Goal: Task Accomplishment & Management: Complete application form

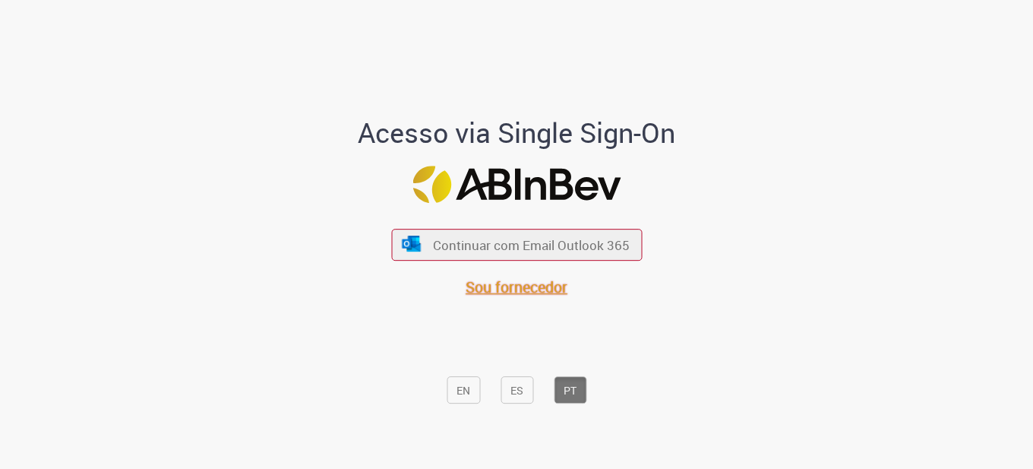
click at [510, 286] on font "Sou fornecedor" at bounding box center [517, 286] width 102 height 21
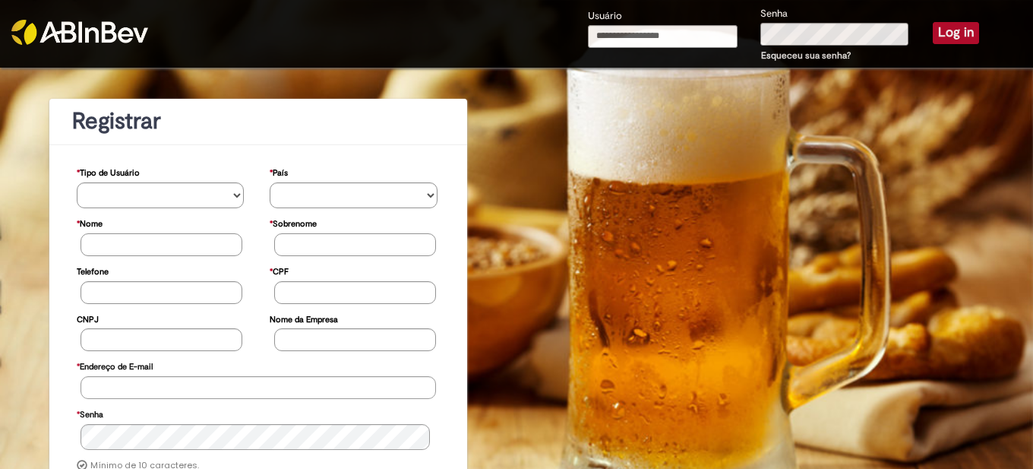
click at [664, 29] on input "Usuário" at bounding box center [663, 36] width 150 height 23
type input "**********"
click at [953, 25] on button "Log in" at bounding box center [956, 32] width 46 height 21
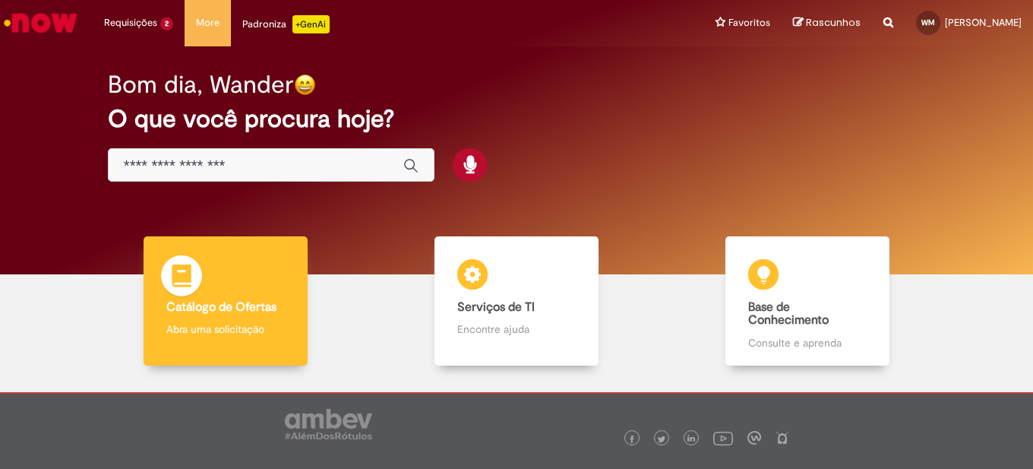
click at [252, 314] on div "Catálogo de Ofertas Catálogo de Ofertas Abra uma solicitação" at bounding box center [226, 300] width 164 height 129
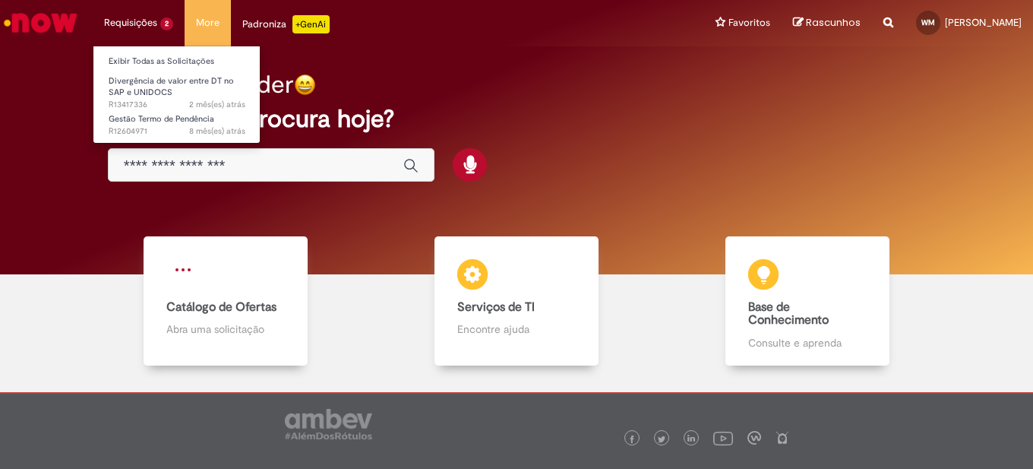
click at [142, 23] on li "Requisições 2 Exibir Todas as Solicitações Divergência de valor entre DT no SAP…" at bounding box center [139, 23] width 92 height 46
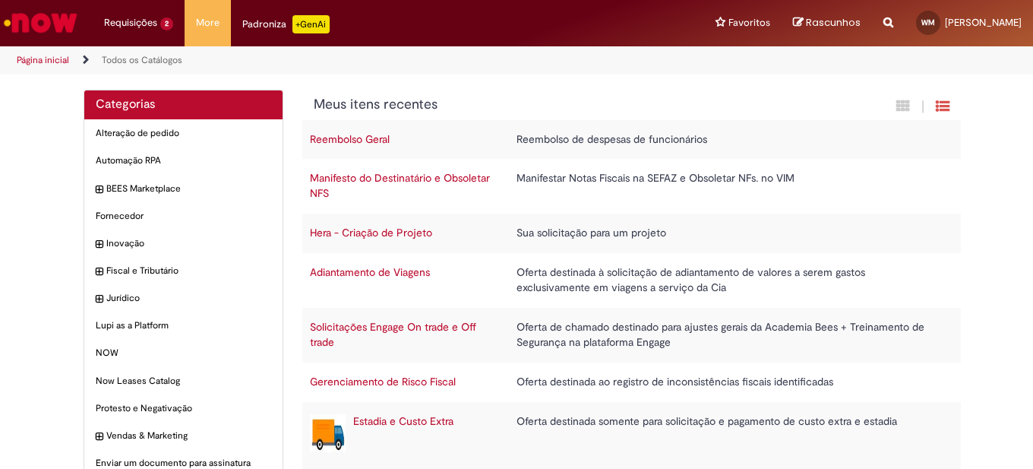
scroll to position [135, 0]
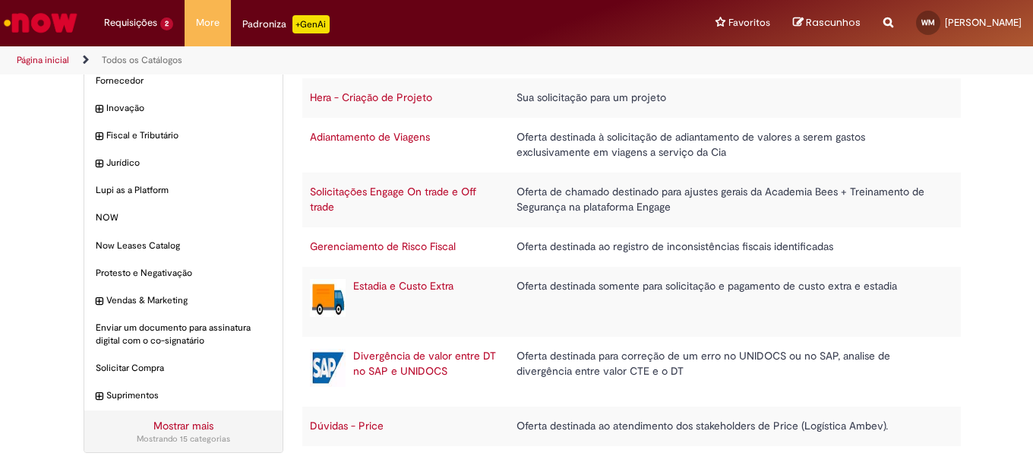
click at [407, 369] on link "Divergência de valor entre DT no SAP e UNIDOCS" at bounding box center [424, 363] width 143 height 29
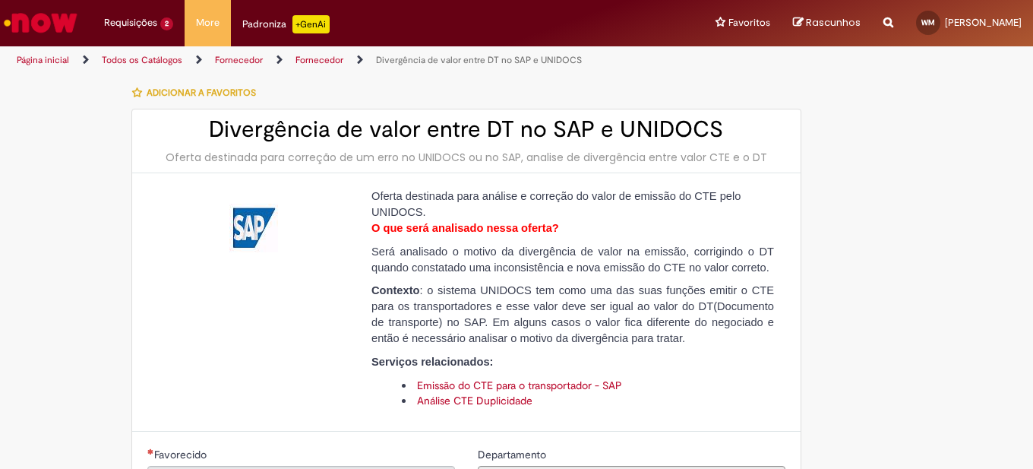
type input "**********"
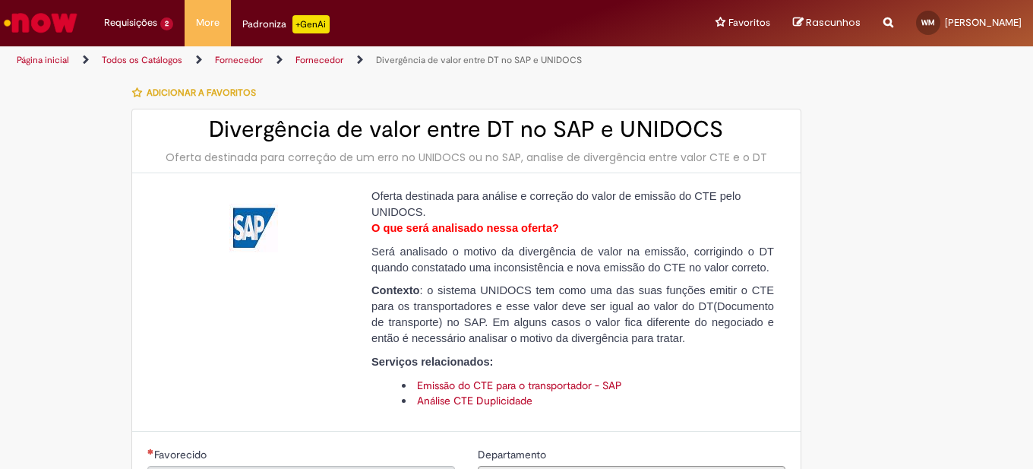
type input "**********"
click at [52, 56] on link "Página inicial" at bounding box center [43, 60] width 52 height 12
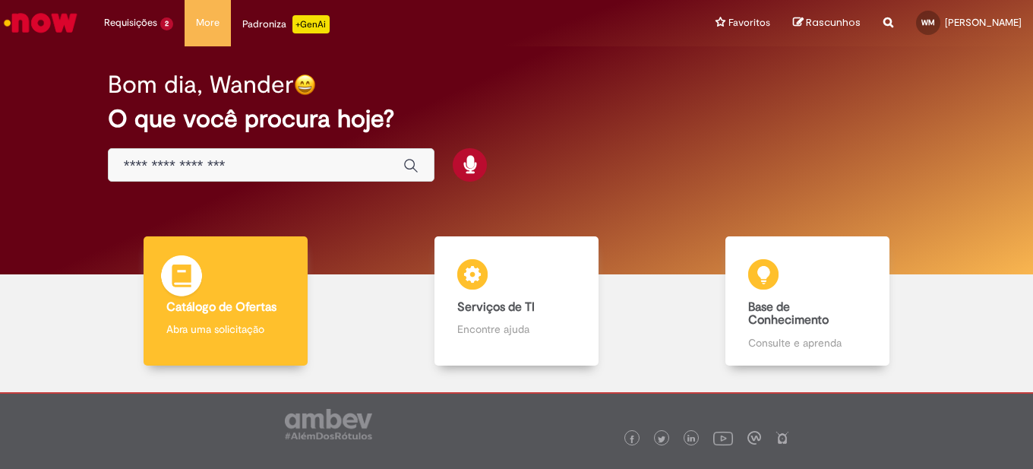
click at [194, 324] on p "Abra uma solicitação" at bounding box center [225, 328] width 118 height 15
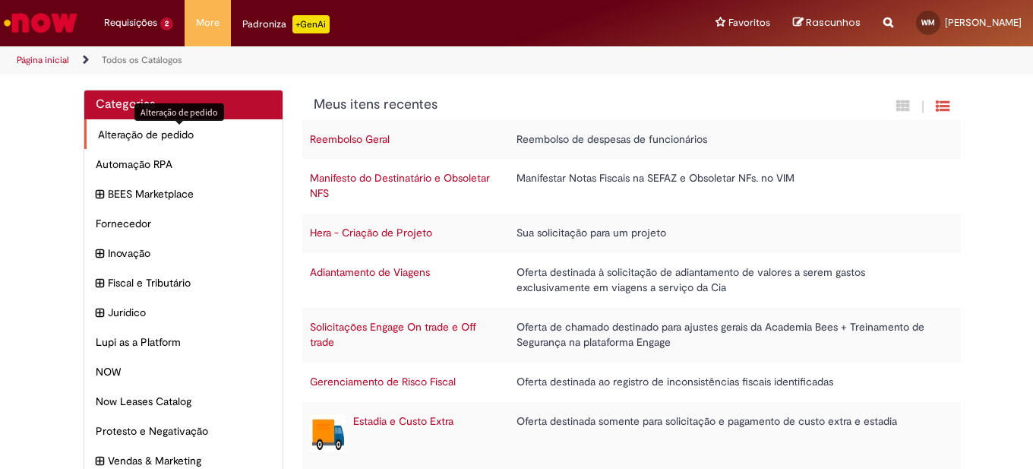
click at [172, 130] on span "Alteração de pedido Itens" at bounding box center [184, 134] width 173 height 15
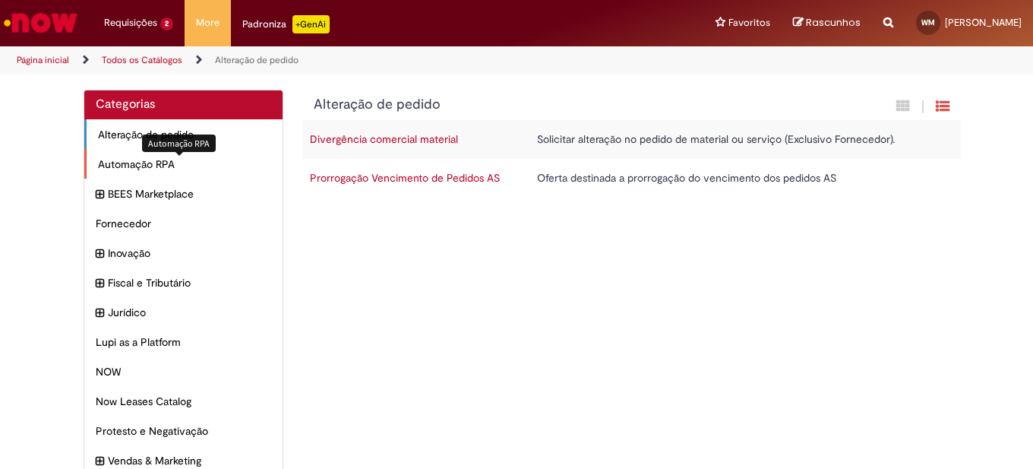
click at [138, 170] on span "Automação RPA Itens" at bounding box center [184, 163] width 173 height 15
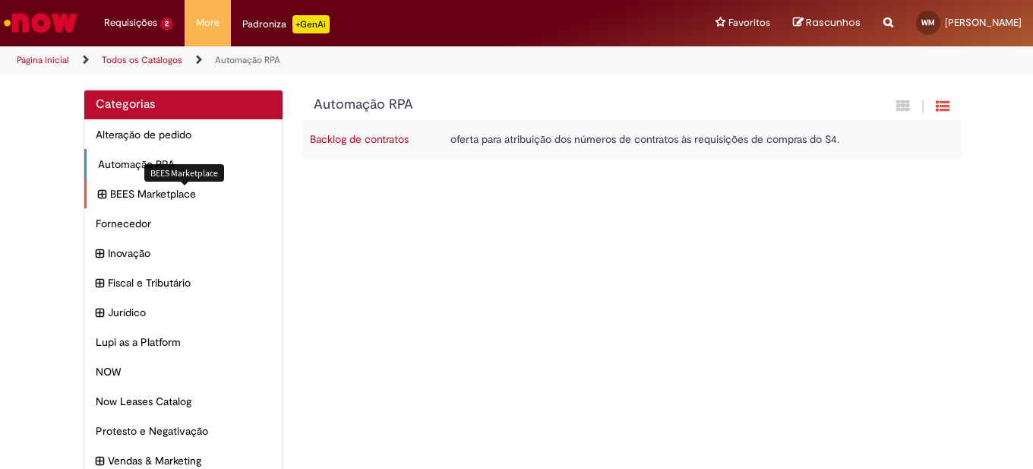
click at [137, 197] on span "BEES Marketplace Itens" at bounding box center [190, 193] width 161 height 15
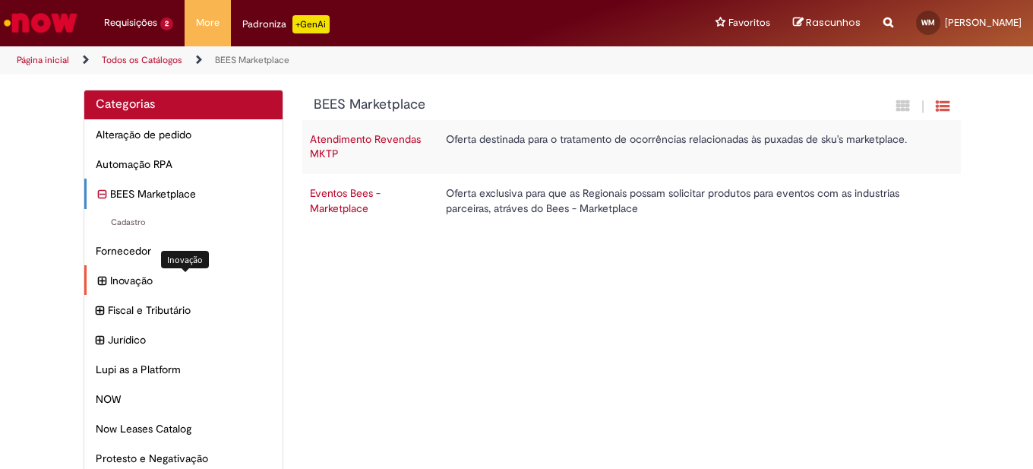
click at [123, 283] on span "Inovação Itens" at bounding box center [190, 280] width 161 height 15
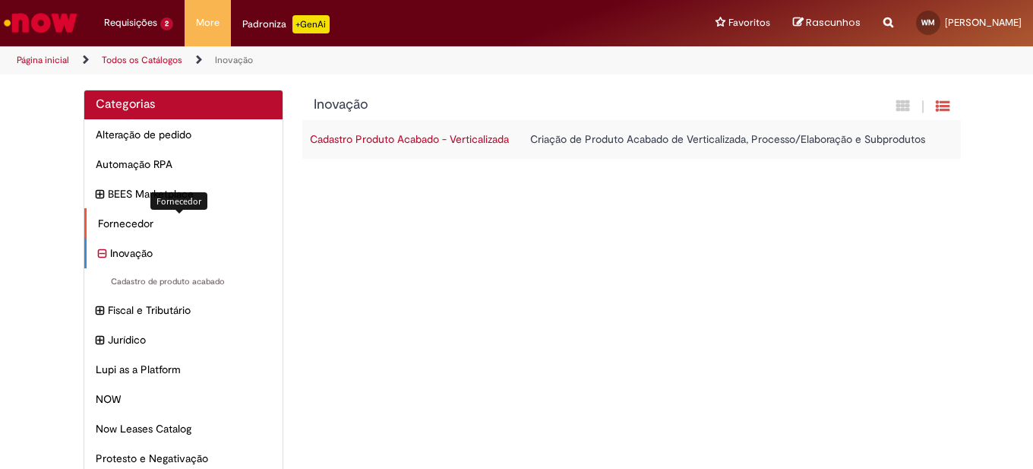
click at [121, 226] on span "Fornecedor Itens" at bounding box center [184, 223] width 173 height 15
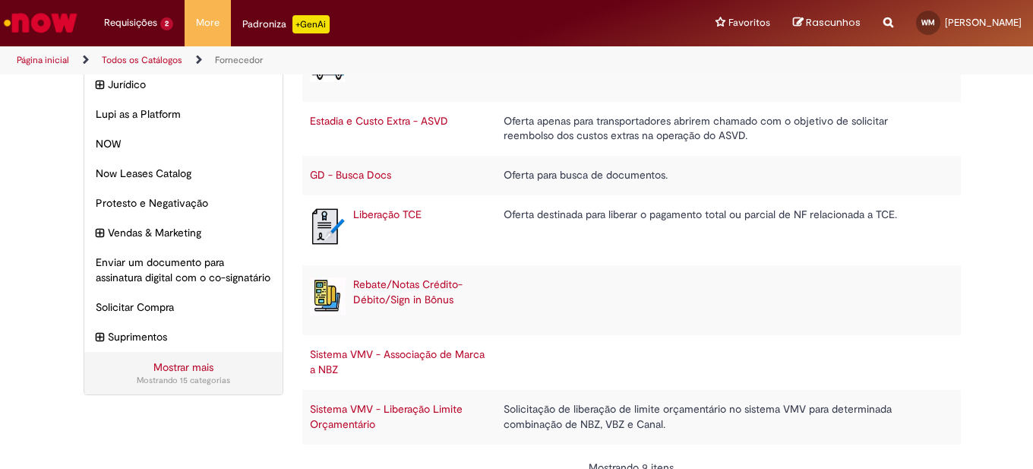
scroll to position [280, 0]
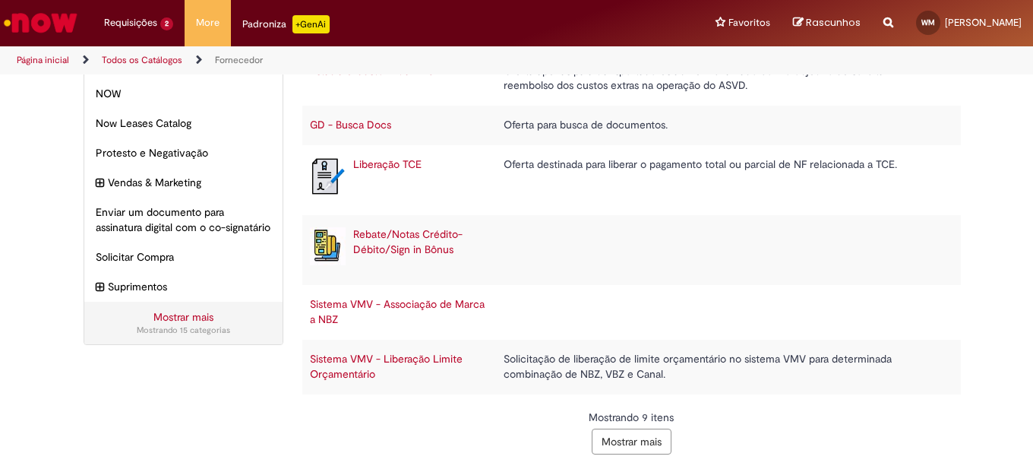
click at [621, 425] on div "Mostrando 9 itens Mostrar mais" at bounding box center [632, 431] width 637 height 45
click at [621, 430] on button "Mostrar mais" at bounding box center [632, 441] width 80 height 26
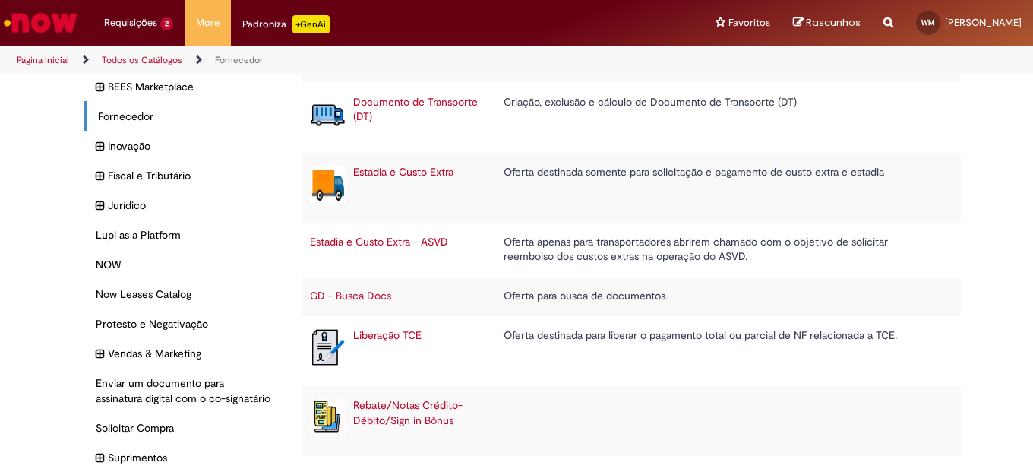
scroll to position [0, 0]
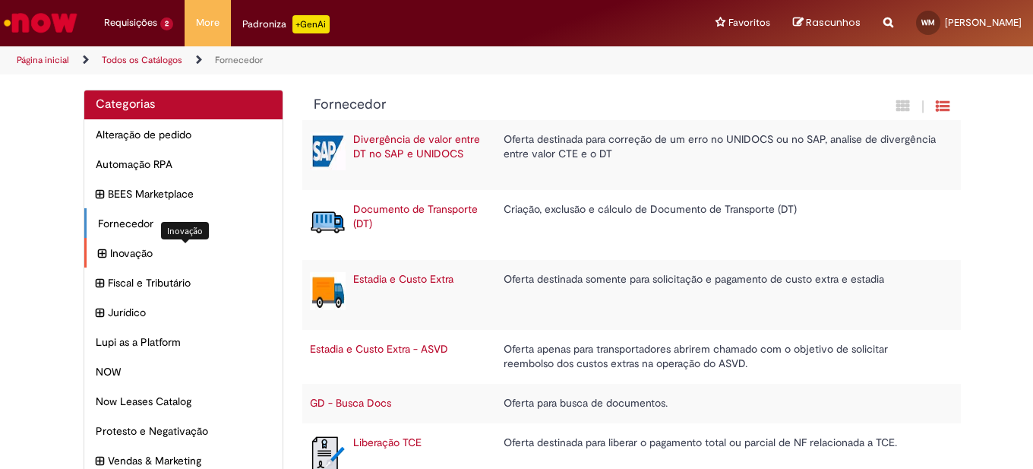
click at [144, 257] on span "Inovação Itens" at bounding box center [190, 252] width 161 height 15
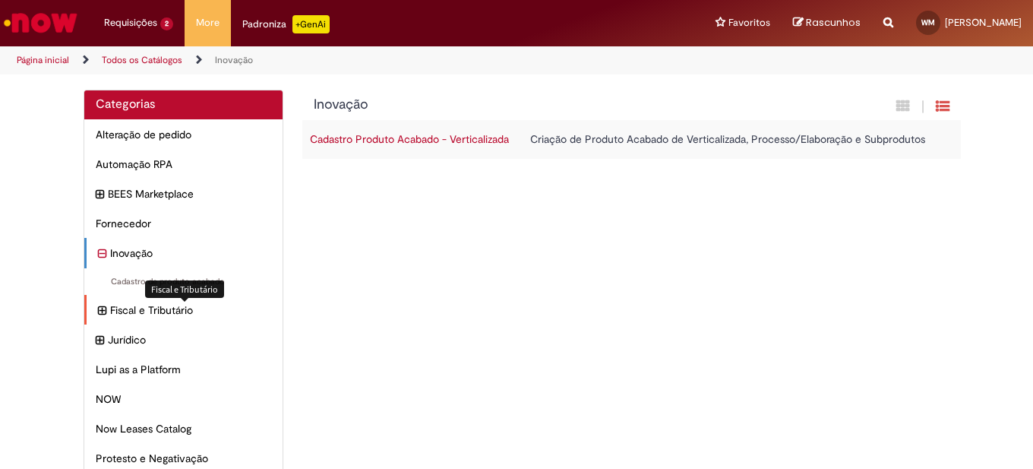
click at [121, 309] on span "Fiscal e Tributário Itens" at bounding box center [190, 309] width 161 height 15
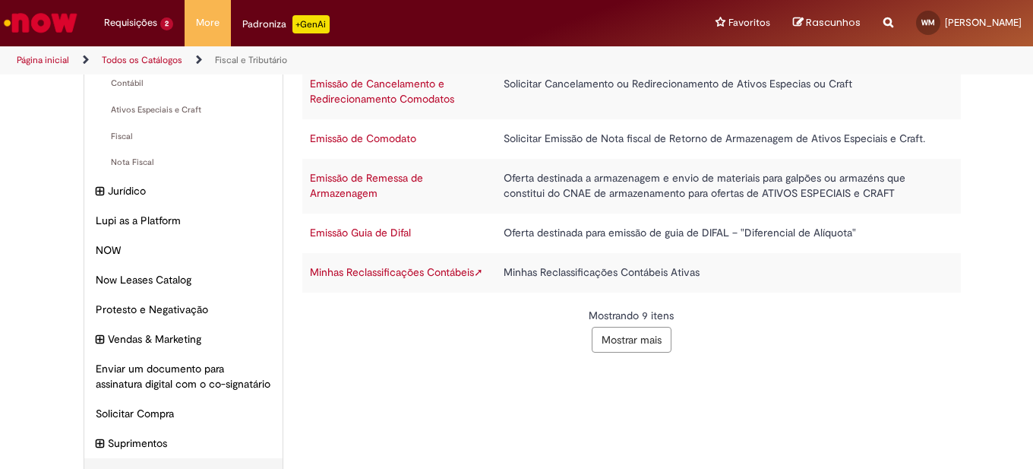
scroll to position [226, 0]
click at [633, 332] on button "Mostrar mais" at bounding box center [632, 341] width 80 height 26
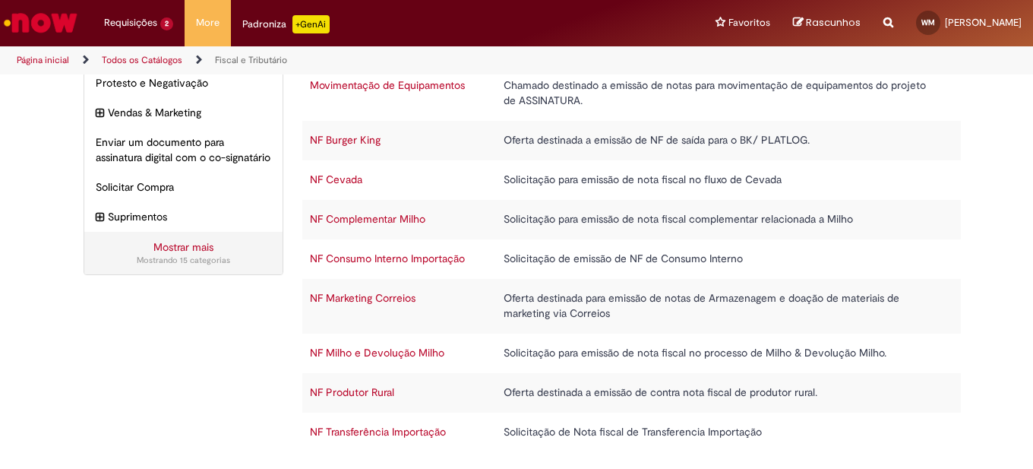
scroll to position [513, 0]
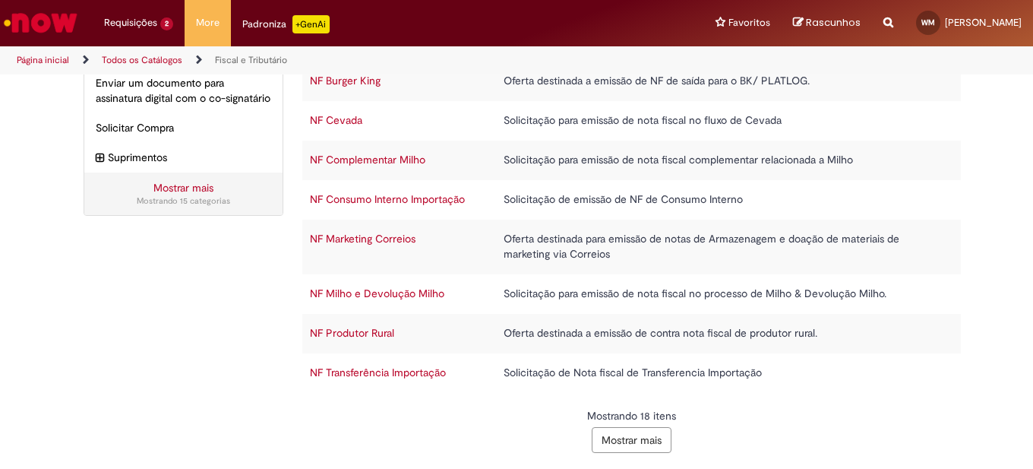
click at [637, 437] on button "Mostrar mais" at bounding box center [632, 440] width 80 height 26
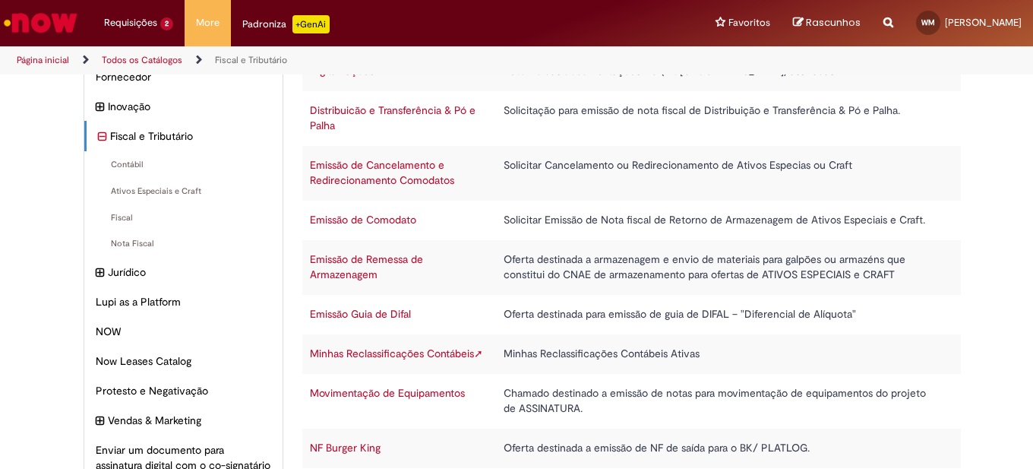
scroll to position [0, 0]
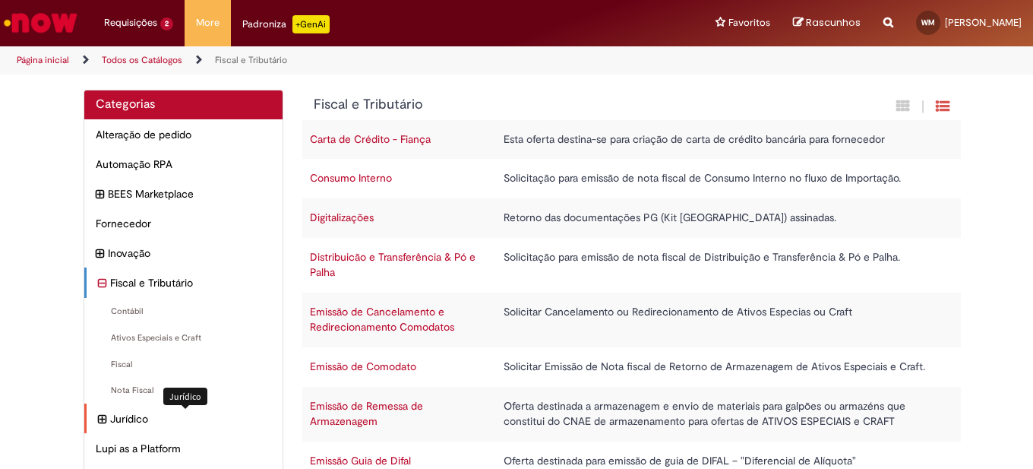
click at [128, 419] on span "Jurídico Itens" at bounding box center [190, 418] width 161 height 15
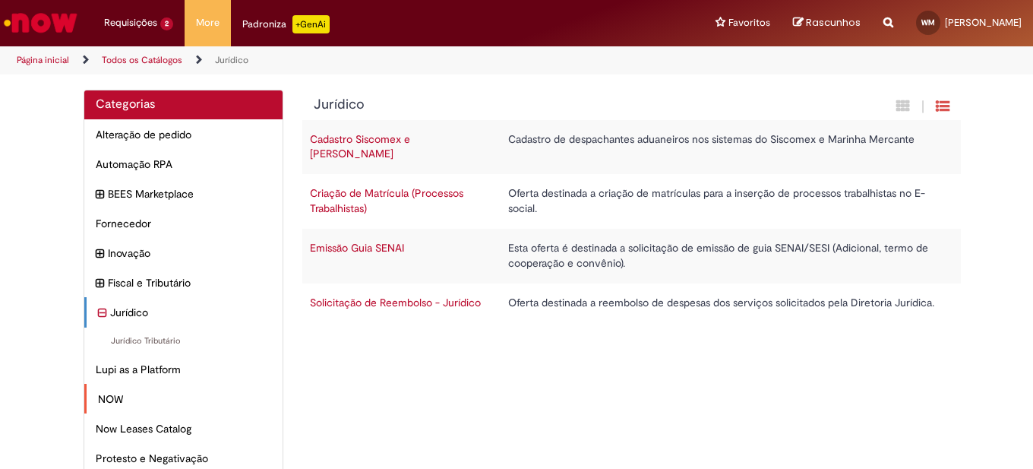
click at [90, 399] on div "NOW Itens" at bounding box center [183, 399] width 198 height 30
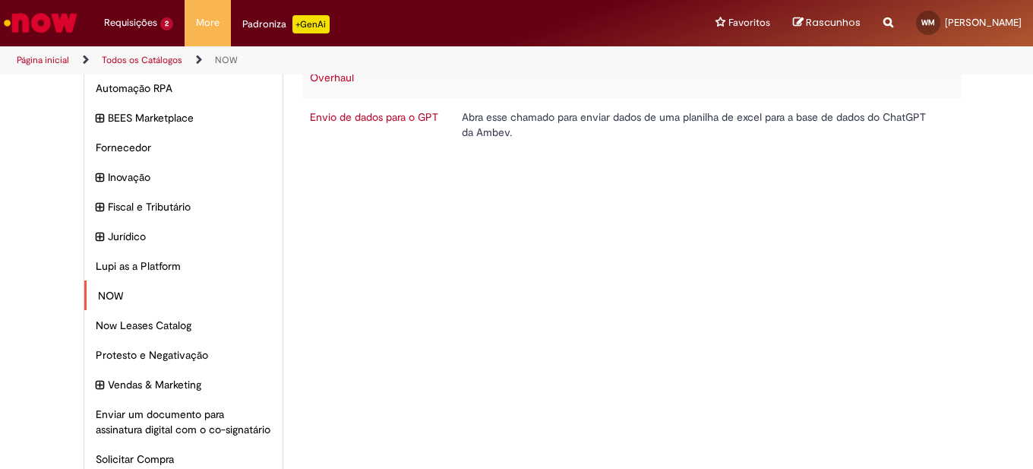
scroll to position [152, 0]
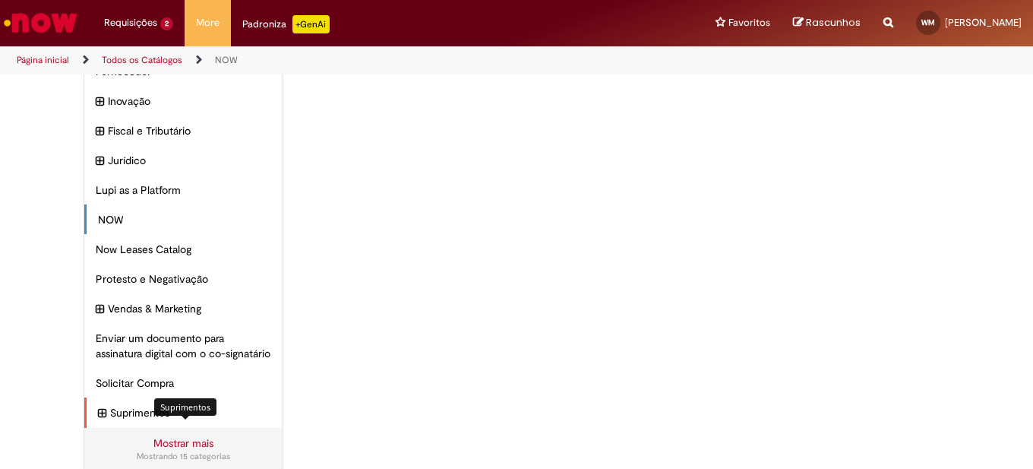
click at [151, 420] on span "Suprimentos Itens" at bounding box center [190, 412] width 161 height 15
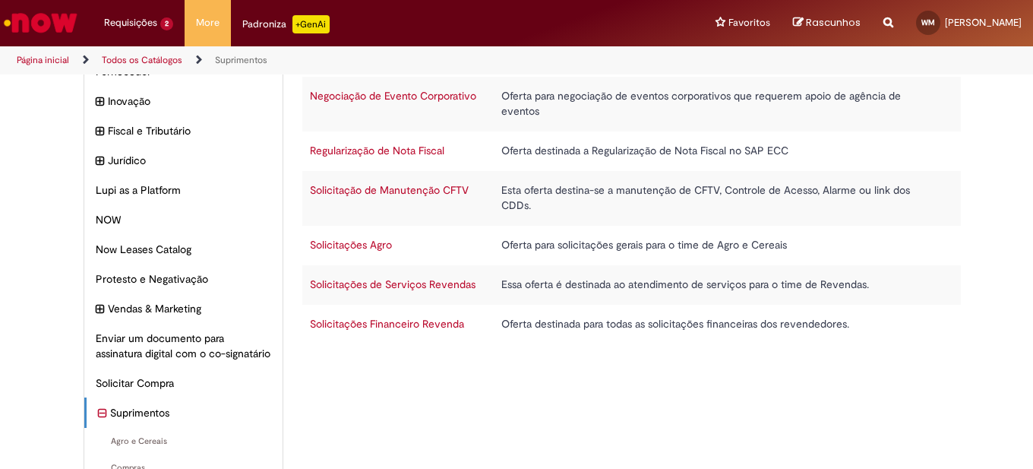
scroll to position [293, 0]
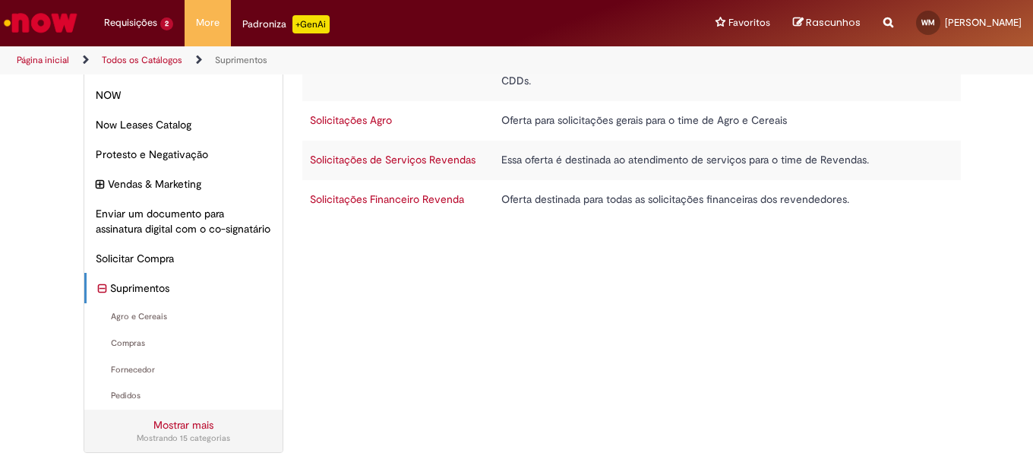
click at [191, 425] on link "Mostrar mais" at bounding box center [183, 425] width 60 height 14
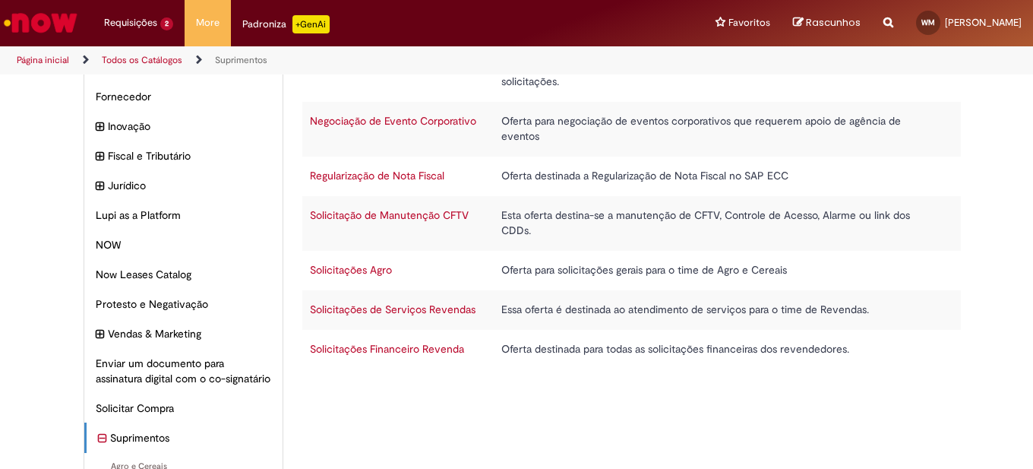
scroll to position [0, 0]
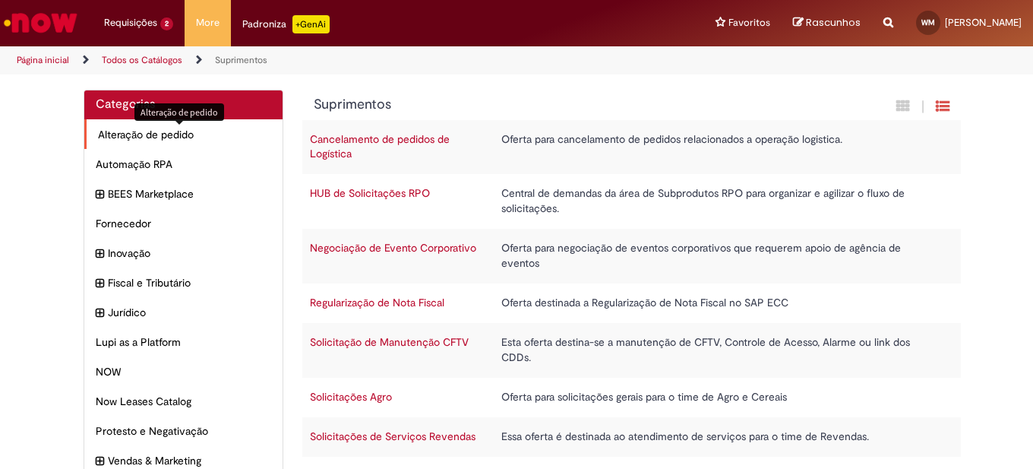
click at [144, 127] on div "Alteração de pedido Itens" at bounding box center [183, 134] width 198 height 30
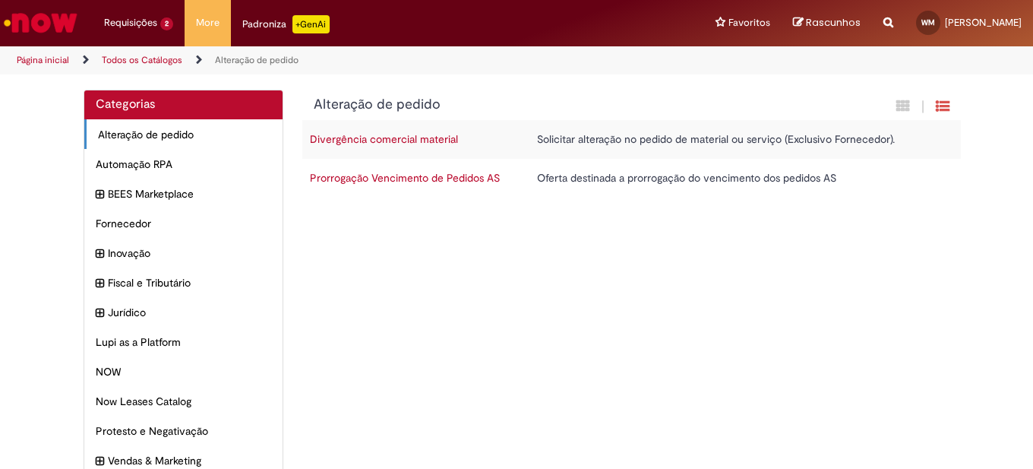
click at [29, 62] on link "Página inicial" at bounding box center [43, 60] width 52 height 12
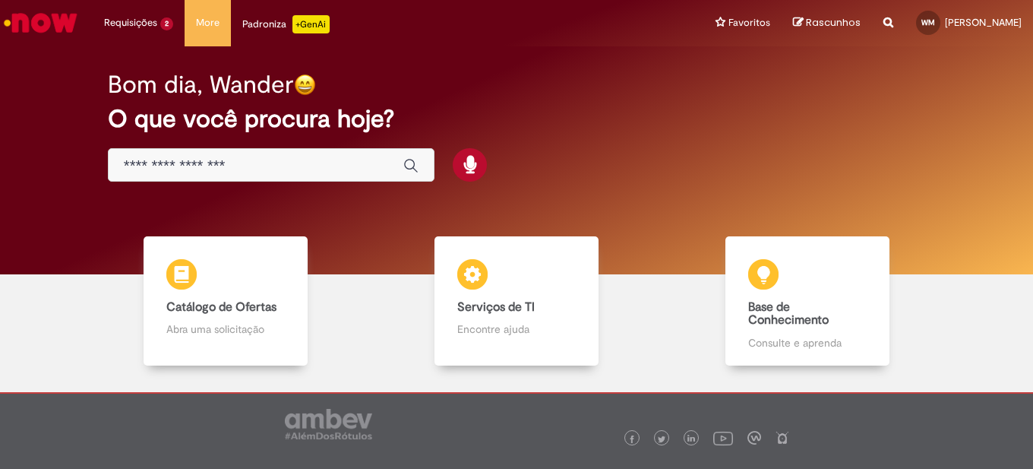
click at [212, 160] on input "Basta digitar aqui" at bounding box center [256, 165] width 265 height 17
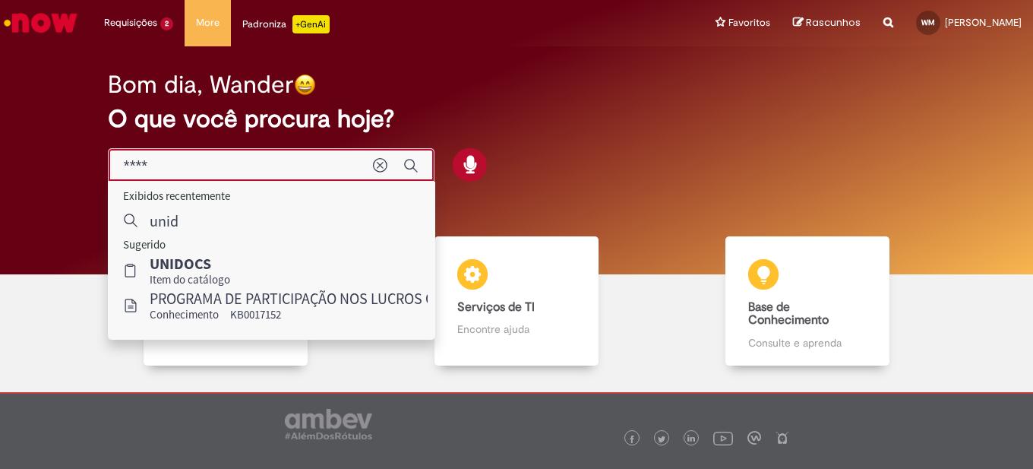
type input "*****"
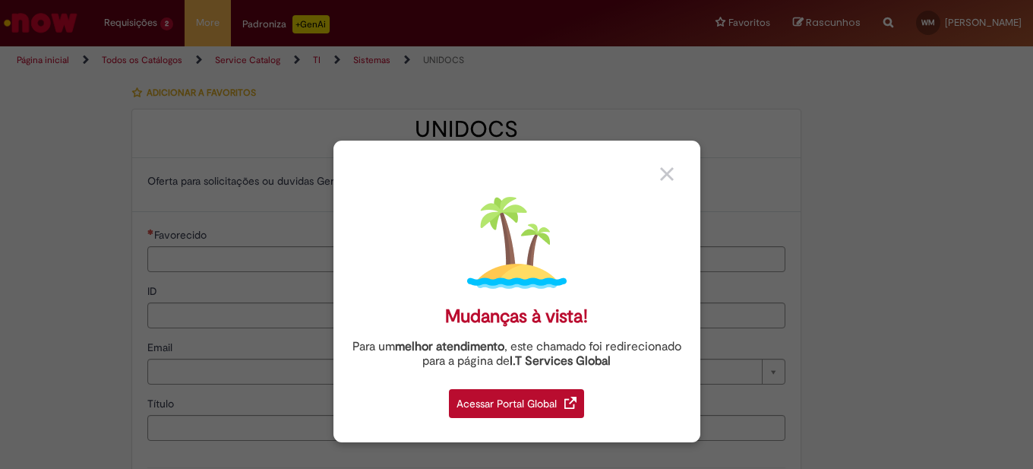
type input "**********"
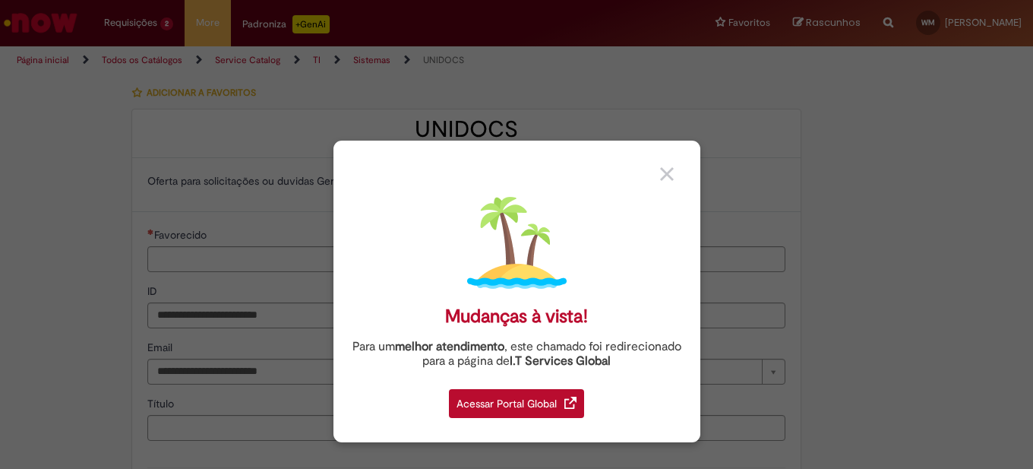
type input "**********"
click at [509, 412] on div "Acessar Portal Global" at bounding box center [516, 403] width 135 height 29
